Goal: Task Accomplishment & Management: Complete application form

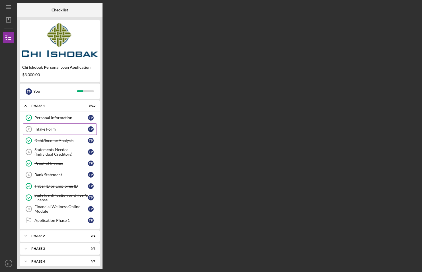
click at [48, 128] on div "Intake Form" at bounding box center [61, 129] width 54 height 5
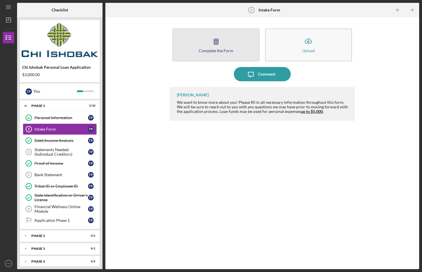
click at [215, 44] on icon "button" at bounding box center [216, 41] width 14 height 14
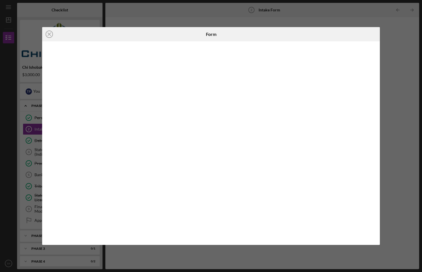
click at [399, 181] on div "Icon/Close Form" at bounding box center [211, 136] width 422 height 272
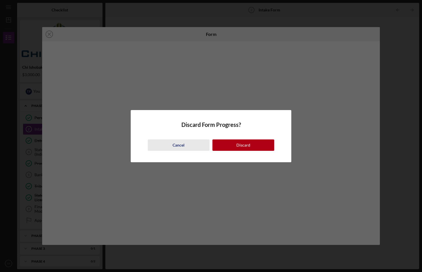
click at [187, 143] on button "Cancel" at bounding box center [179, 144] width 62 height 11
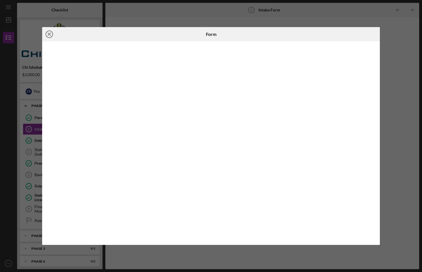
click at [50, 34] on icon "Icon/Close" at bounding box center [49, 34] width 14 height 14
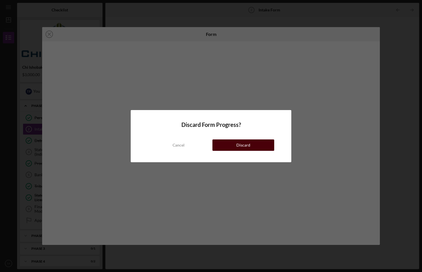
click at [225, 147] on button "Discard" at bounding box center [244, 144] width 62 height 11
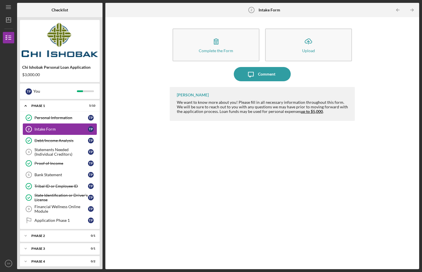
click at [45, 129] on div "Intake Form" at bounding box center [61, 129] width 54 height 5
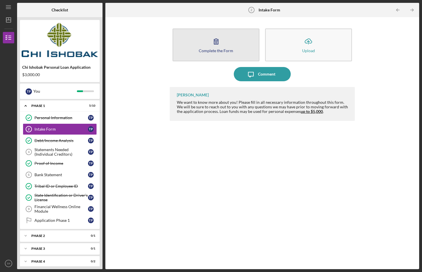
click at [219, 50] on div "Complete the Form" at bounding box center [216, 50] width 34 height 4
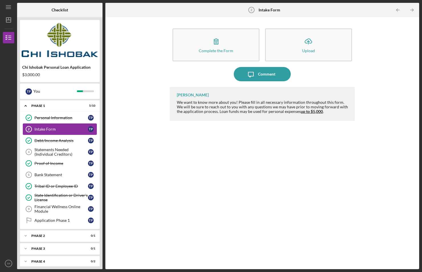
click at [58, 129] on div "Intake Form" at bounding box center [61, 129] width 54 height 5
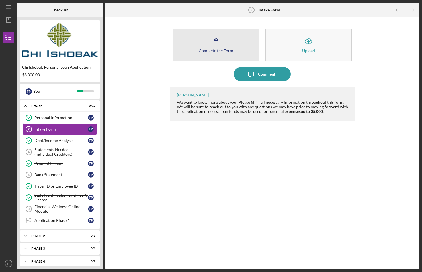
click at [239, 53] on button "Complete the Form Form" at bounding box center [216, 45] width 87 height 33
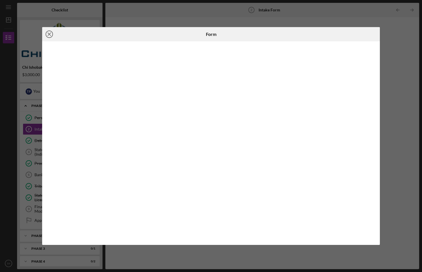
click at [47, 34] on icon "Icon/Close" at bounding box center [49, 34] width 14 height 14
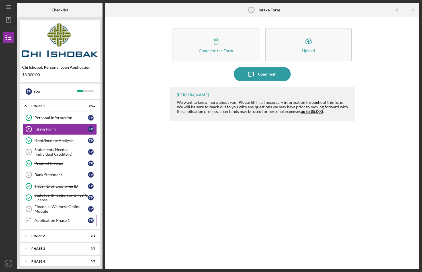
click at [51, 221] on div "Application Phase 1" at bounding box center [61, 220] width 54 height 5
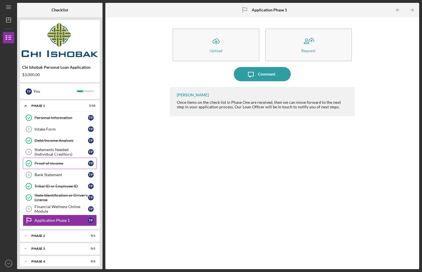
scroll to position [4, 0]
